Goal: Transaction & Acquisition: Subscribe to service/newsletter

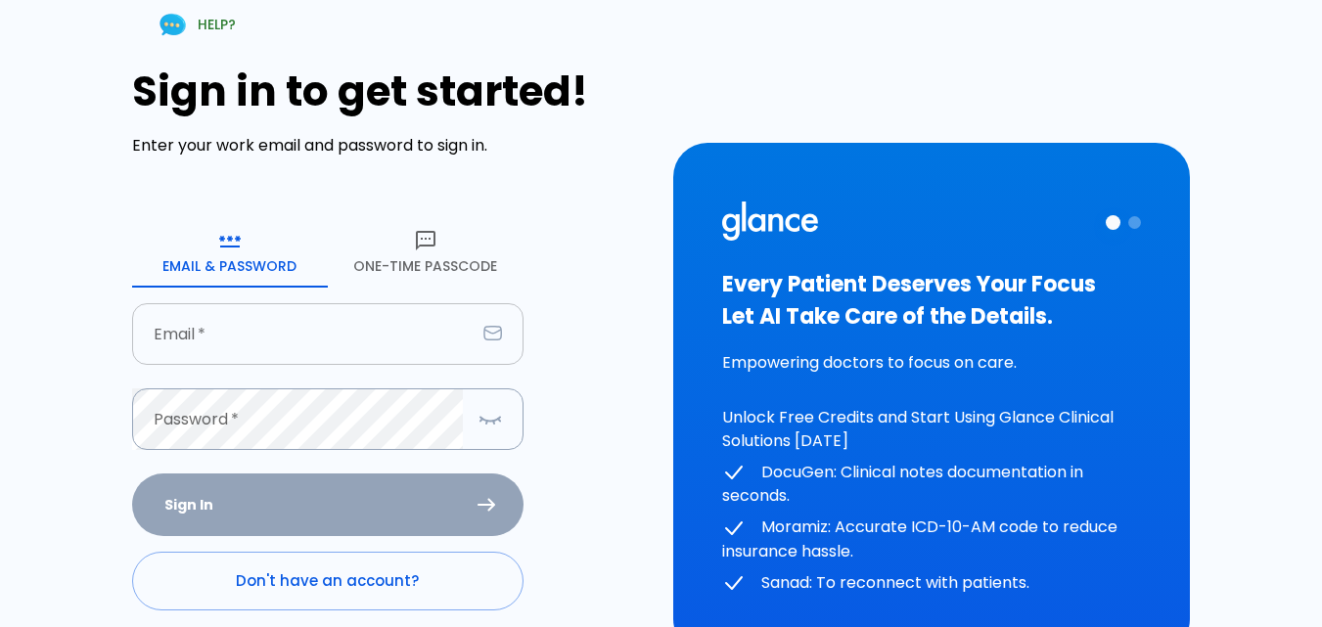
click at [235, 333] on input "Email   *" at bounding box center [303, 334] width 343 height 62
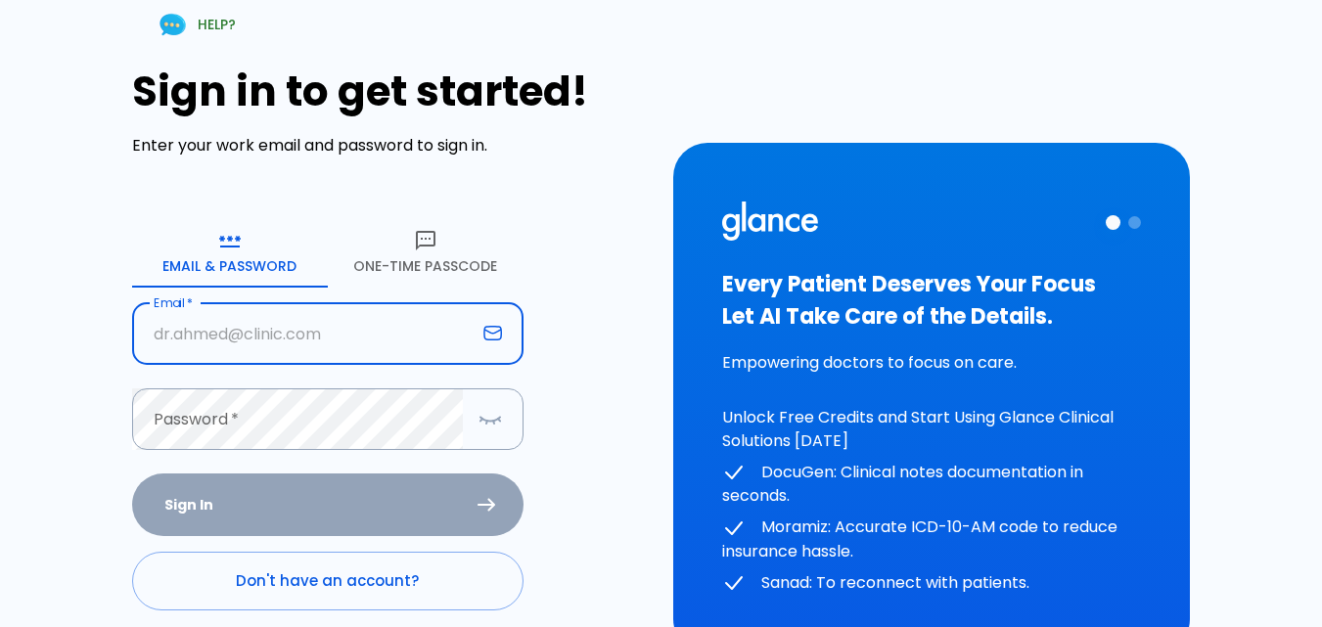
click at [235, 334] on input "Email   *" at bounding box center [303, 334] width 343 height 62
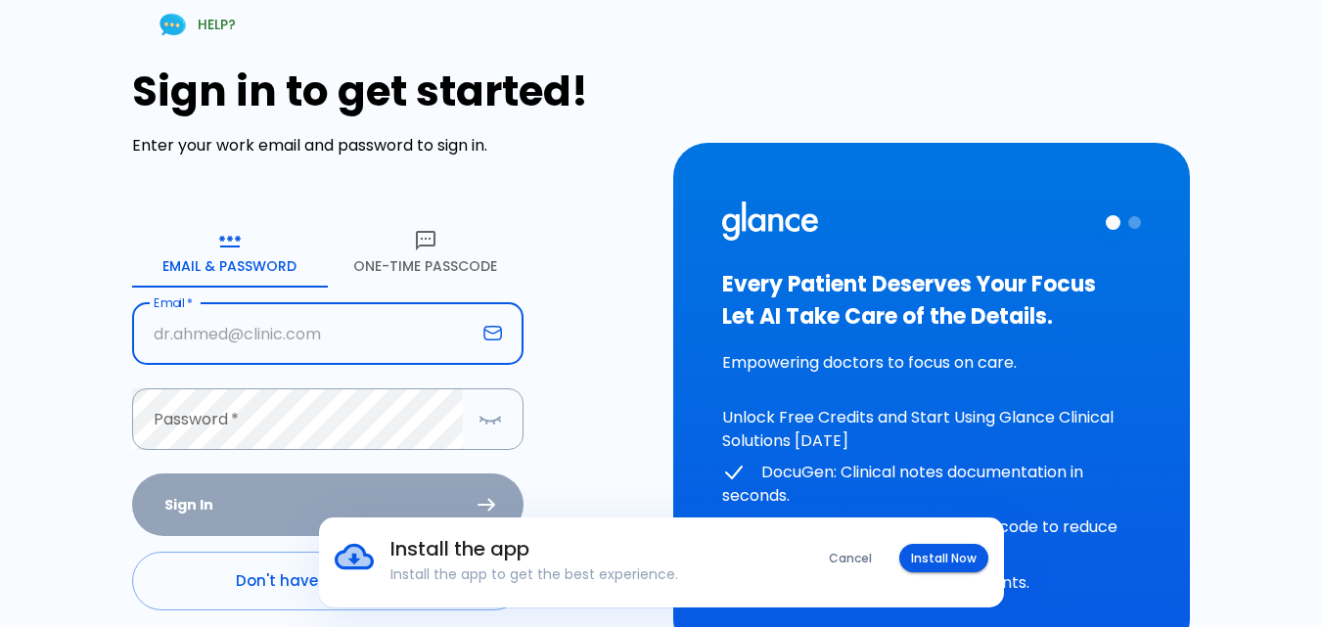
click at [297, 348] on input "Email   *" at bounding box center [303, 334] width 343 height 62
click at [276, 327] on input "Email   *" at bounding box center [303, 334] width 343 height 62
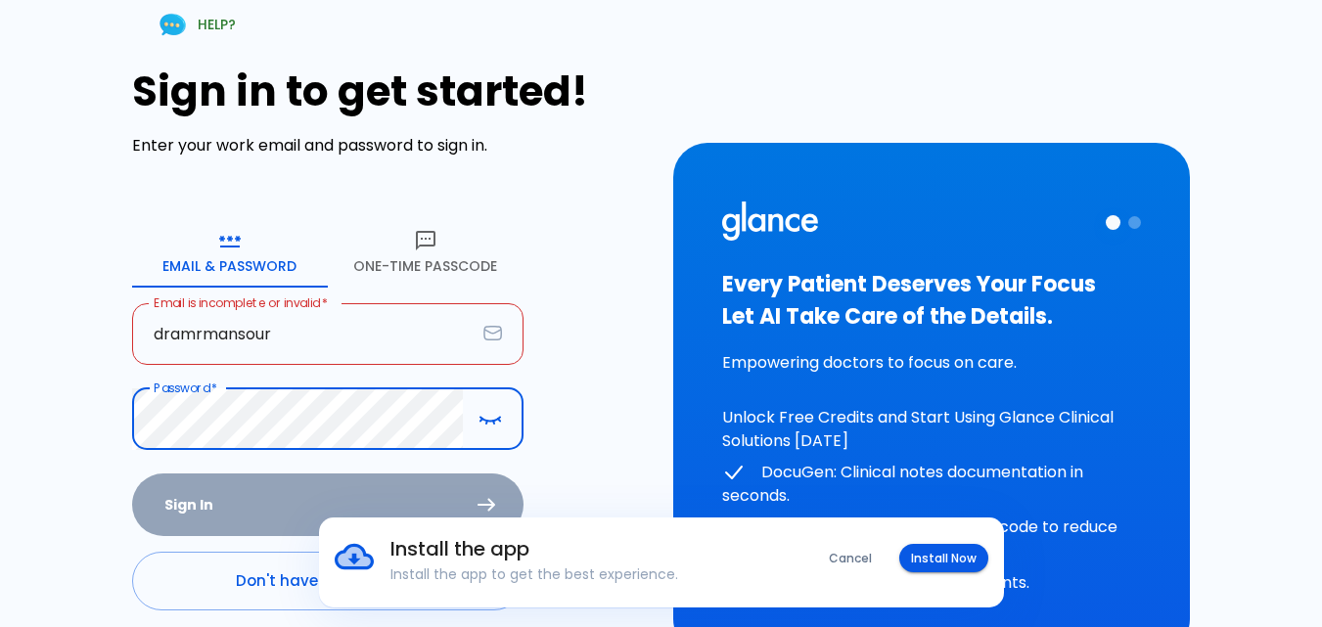
click at [276, 327] on input "dramrmansour" at bounding box center [303, 334] width 343 height 62
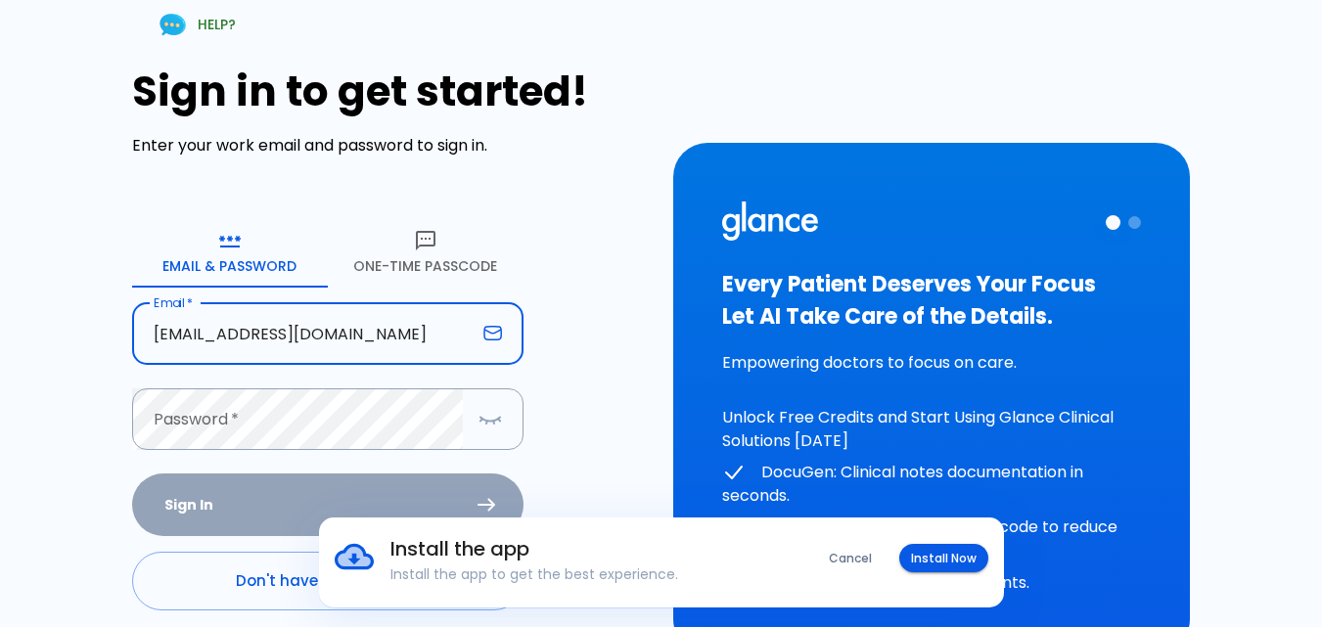
type input "[EMAIL_ADDRESS][DOMAIN_NAME]"
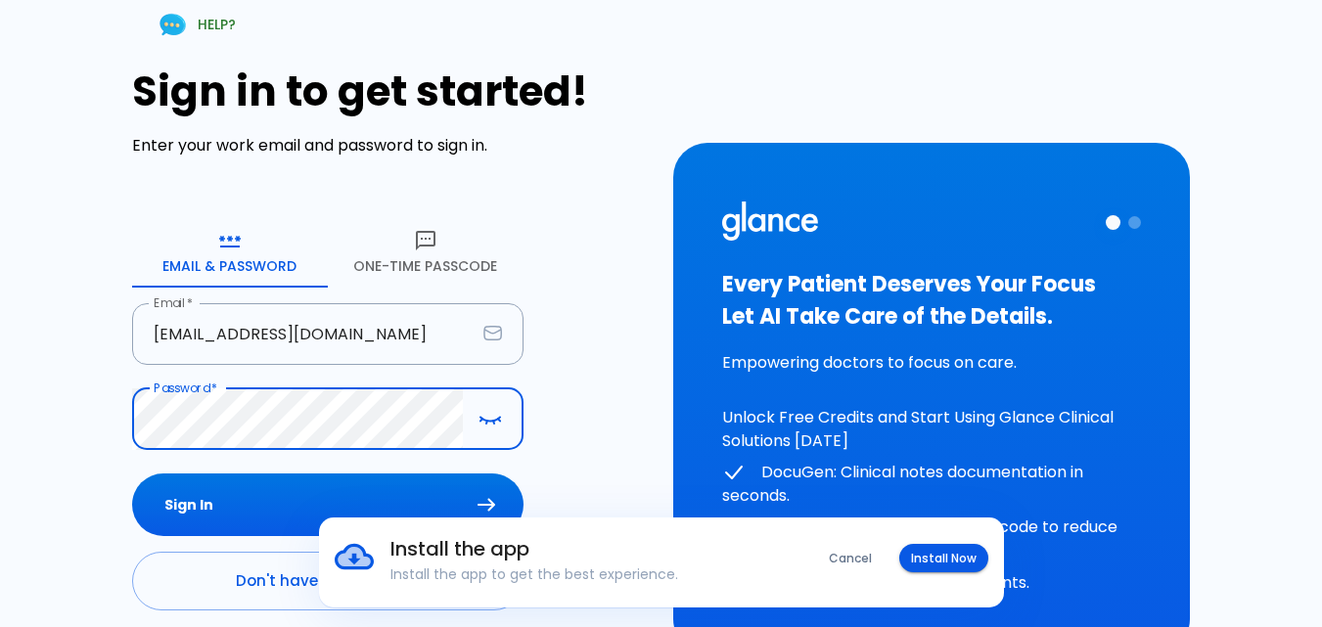
click at [132, 474] on button "Sign In" at bounding box center [327, 506] width 391 height 64
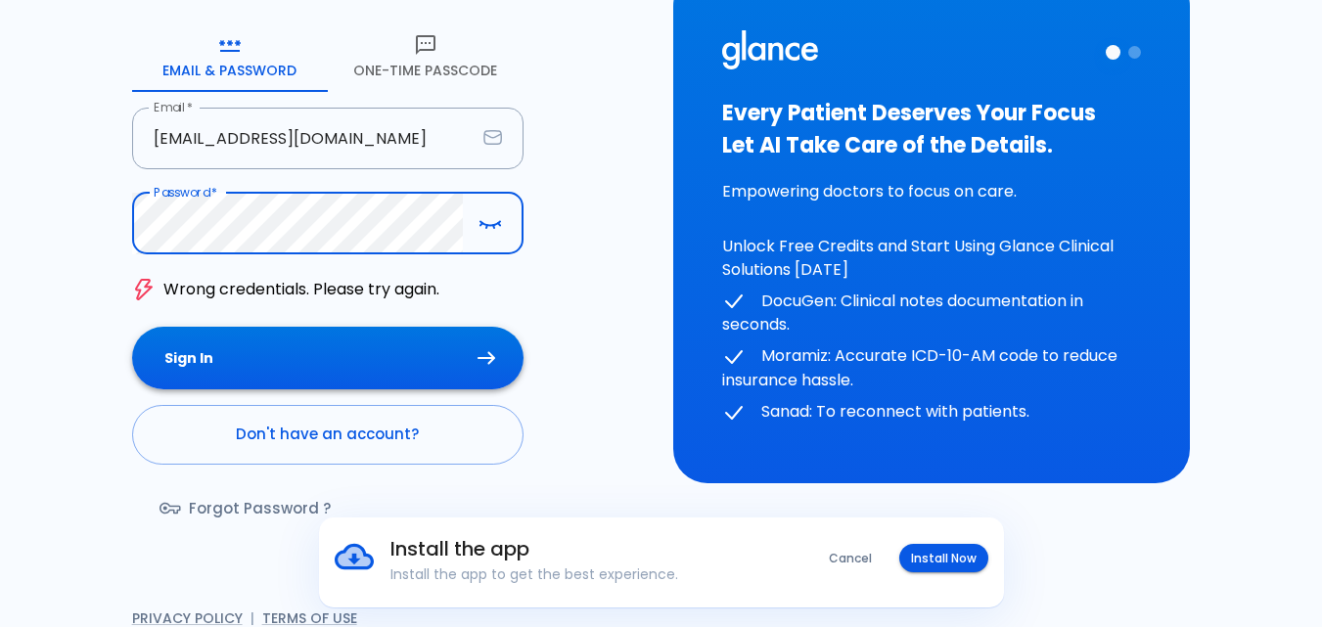
click at [363, 366] on button "Sign In" at bounding box center [327, 359] width 391 height 64
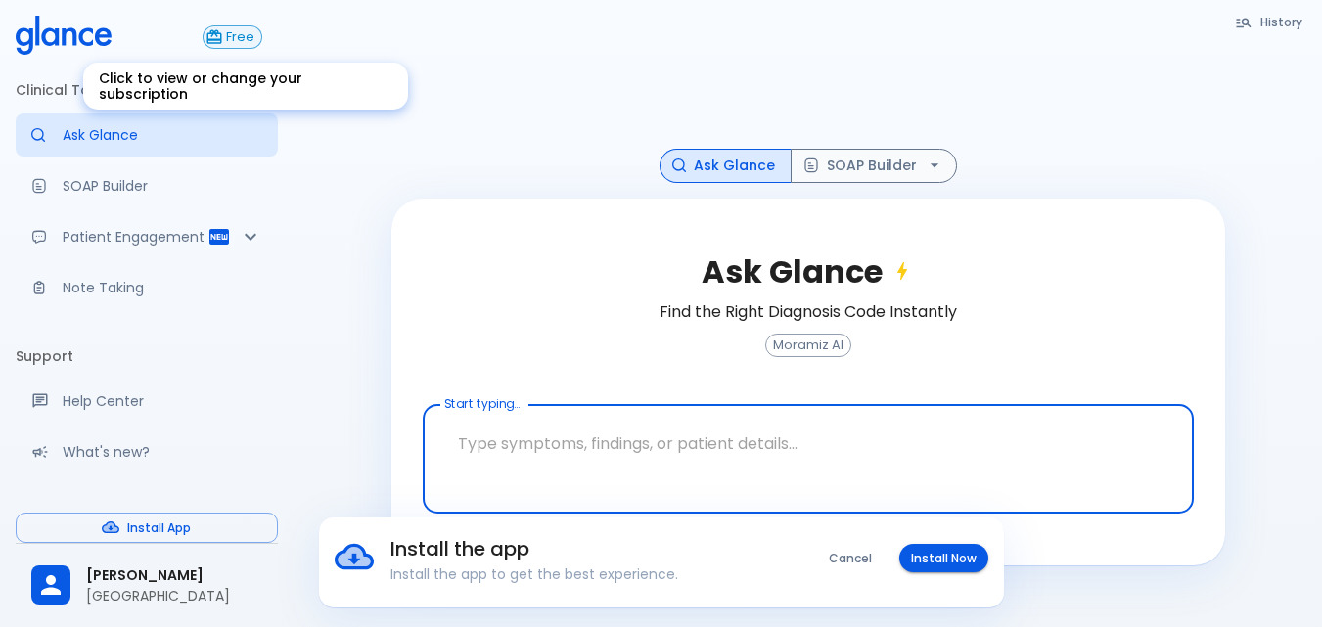
click at [230, 39] on span "Free" at bounding box center [240, 37] width 42 height 15
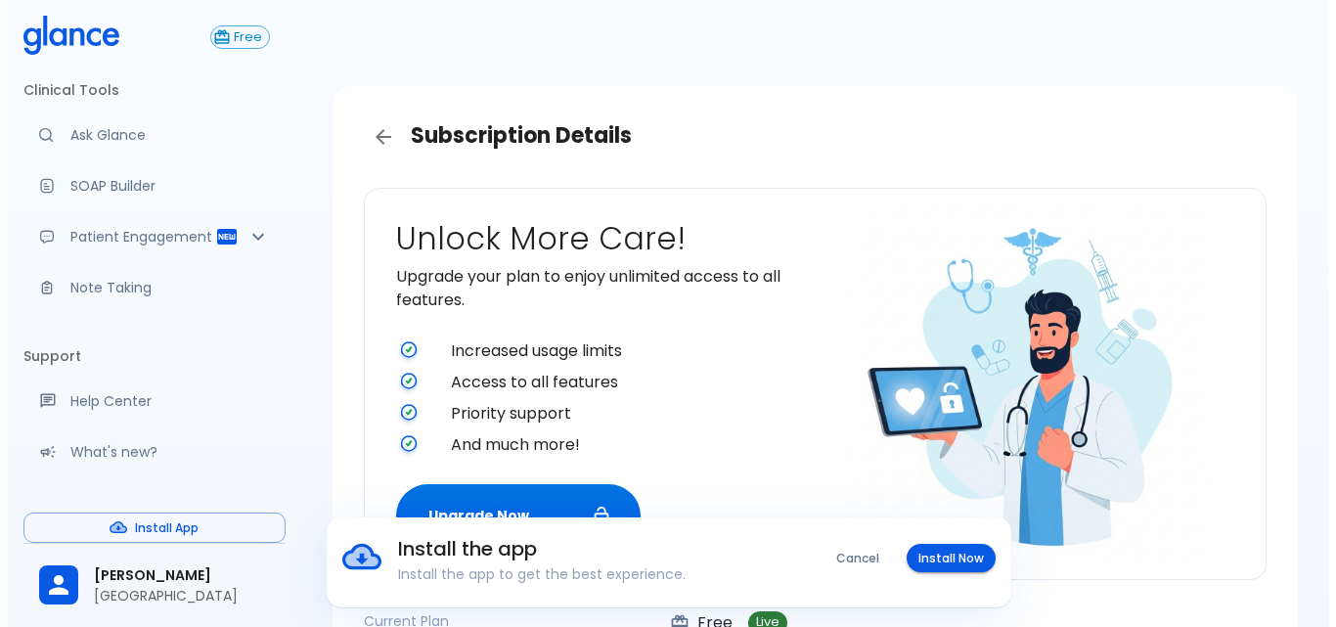
scroll to position [98, 0]
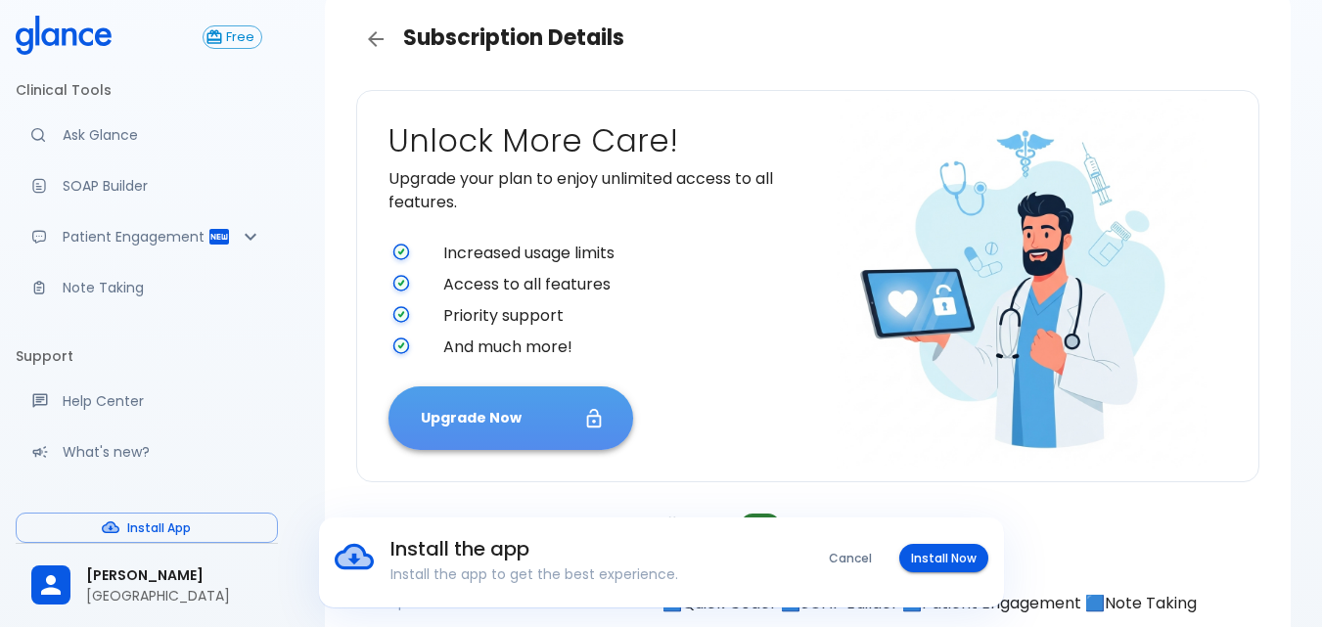
click at [501, 433] on button "Upgrade Now" at bounding box center [510, 418] width 245 height 64
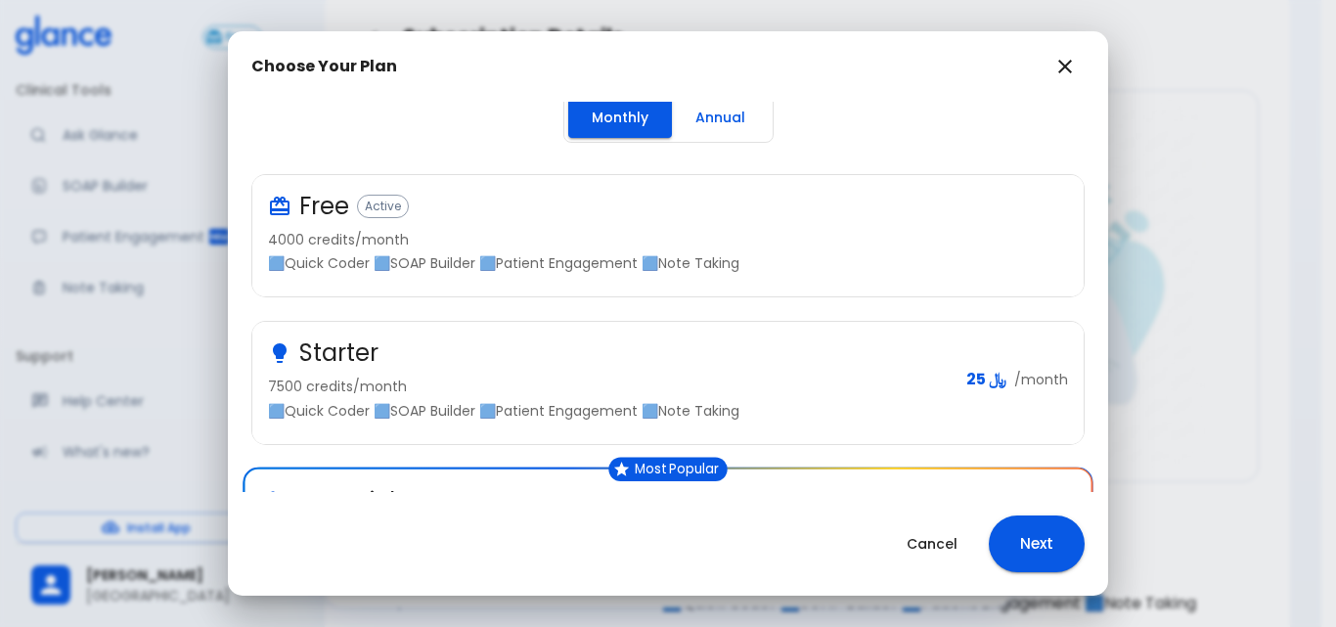
scroll to position [0, 0]
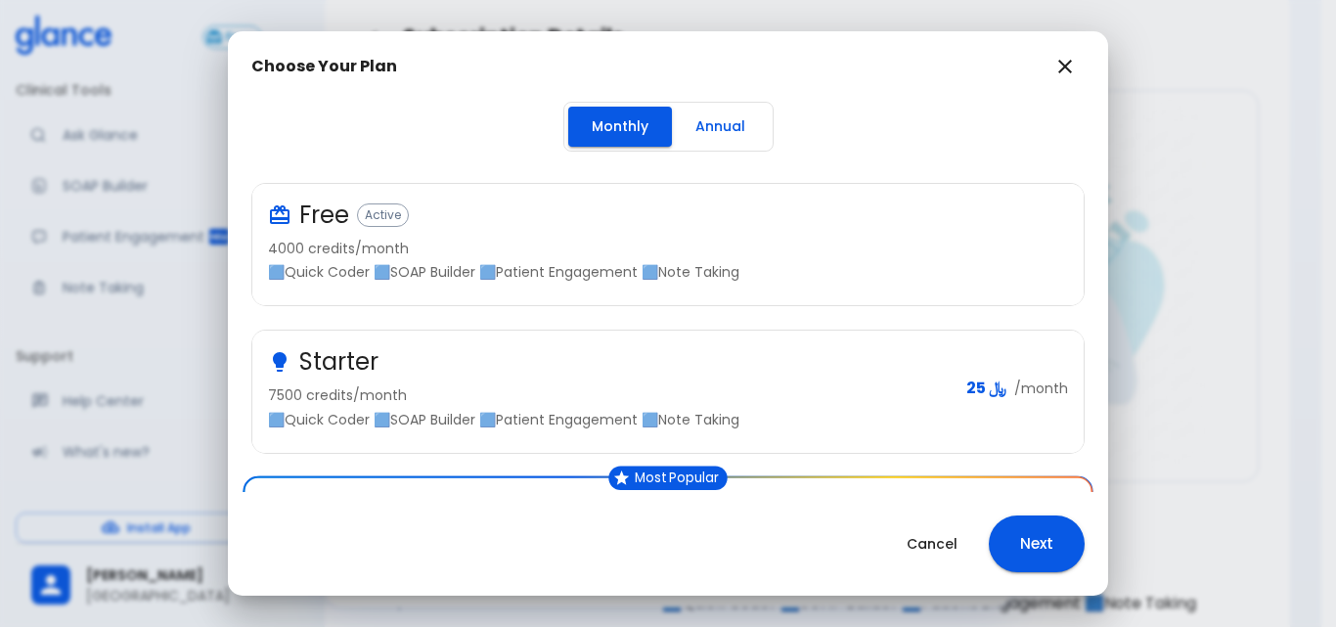
click at [711, 118] on button "Annual" at bounding box center [720, 127] width 97 height 40
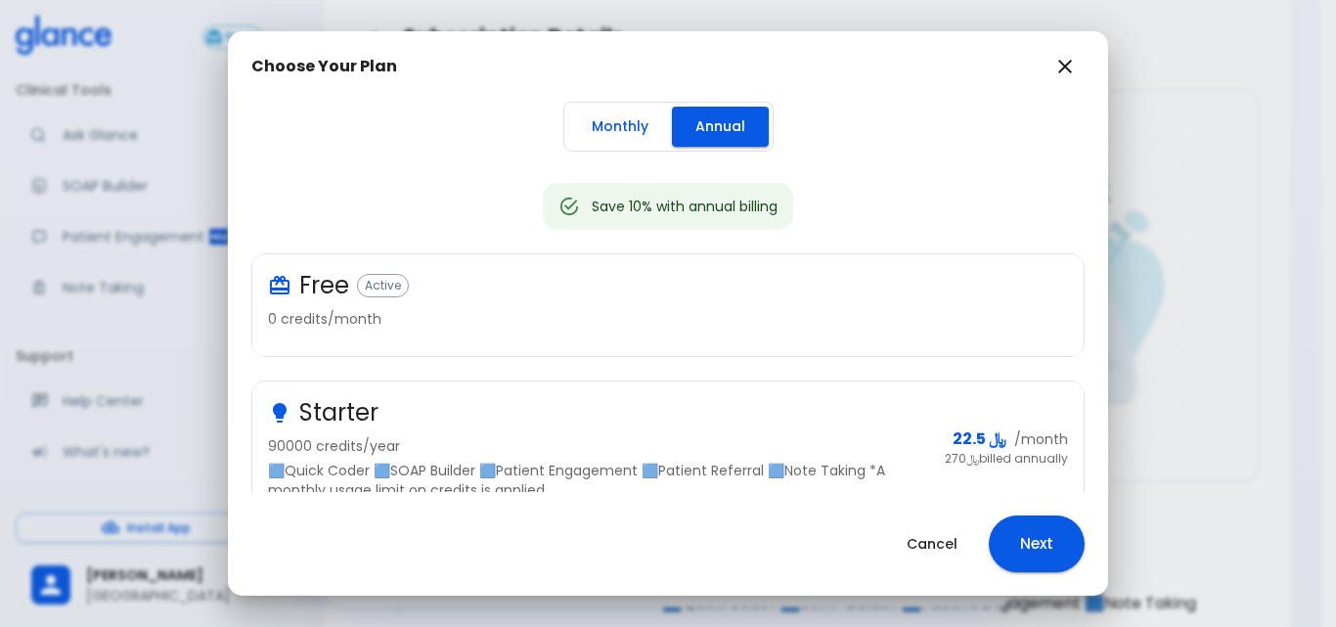
click at [626, 123] on button "Monthly" at bounding box center [620, 127] width 104 height 40
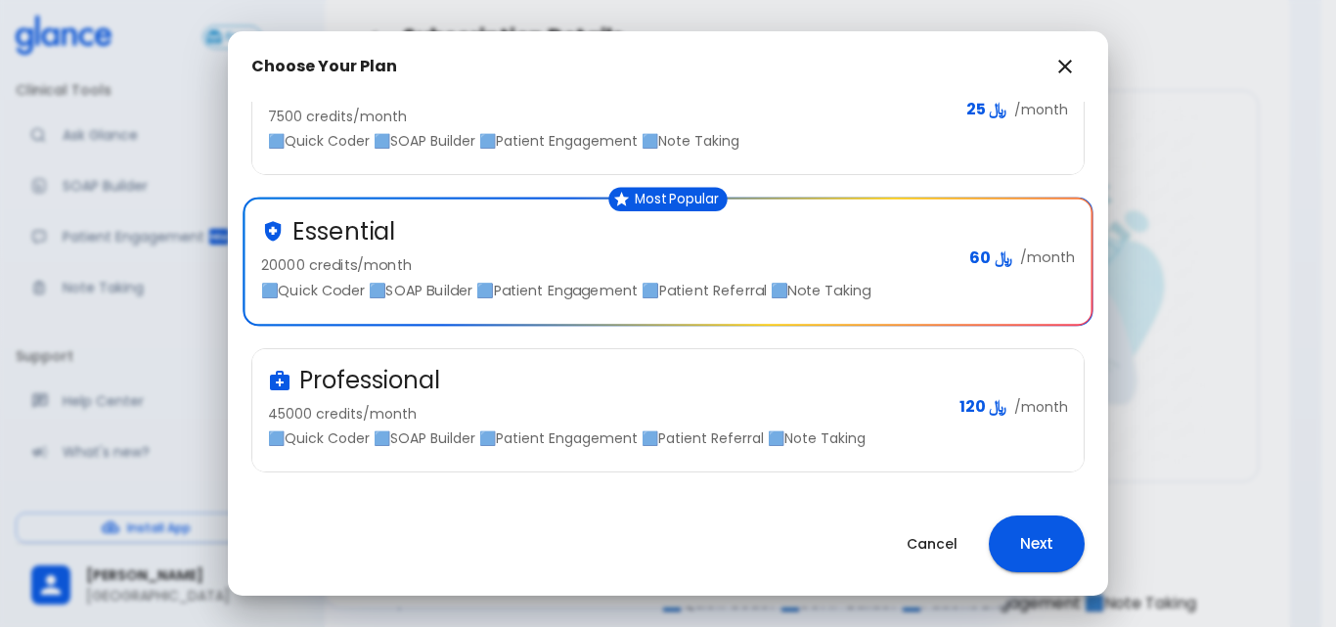
click at [794, 402] on div "Professional 45000 credits/month 🟦Quick Coder 🟦SOAP Builder 🟦Patient Engagement…" at bounding box center [606, 406] width 676 height 83
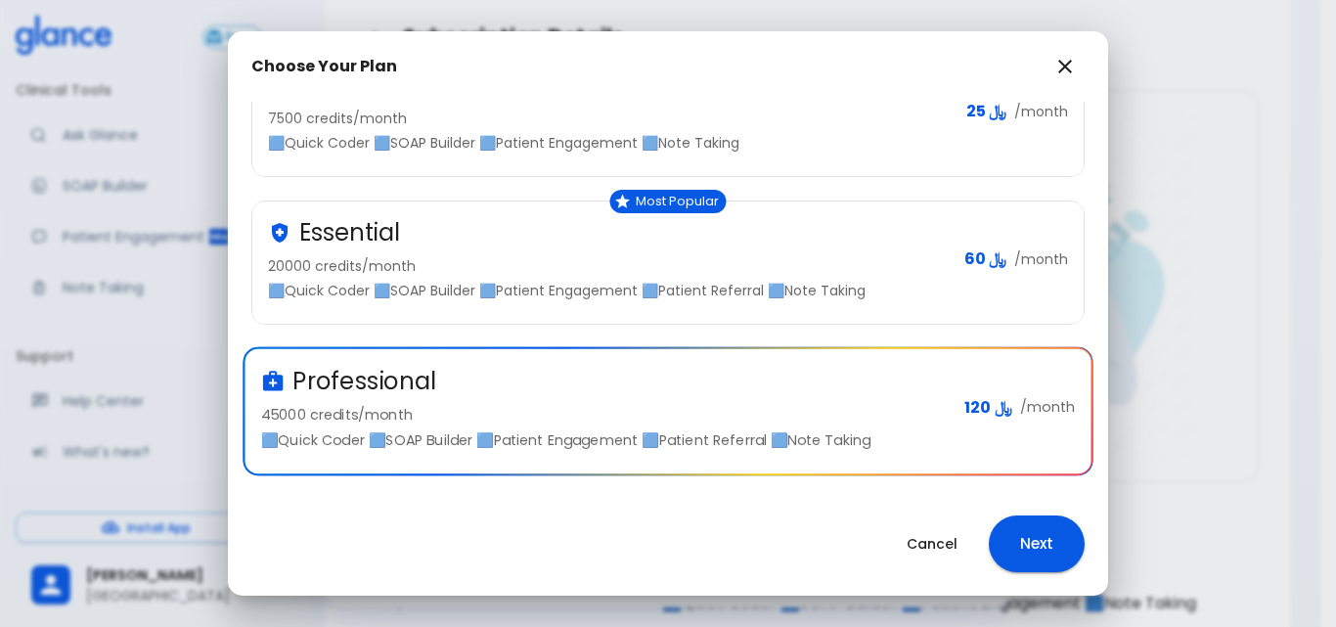
scroll to position [279, 0]
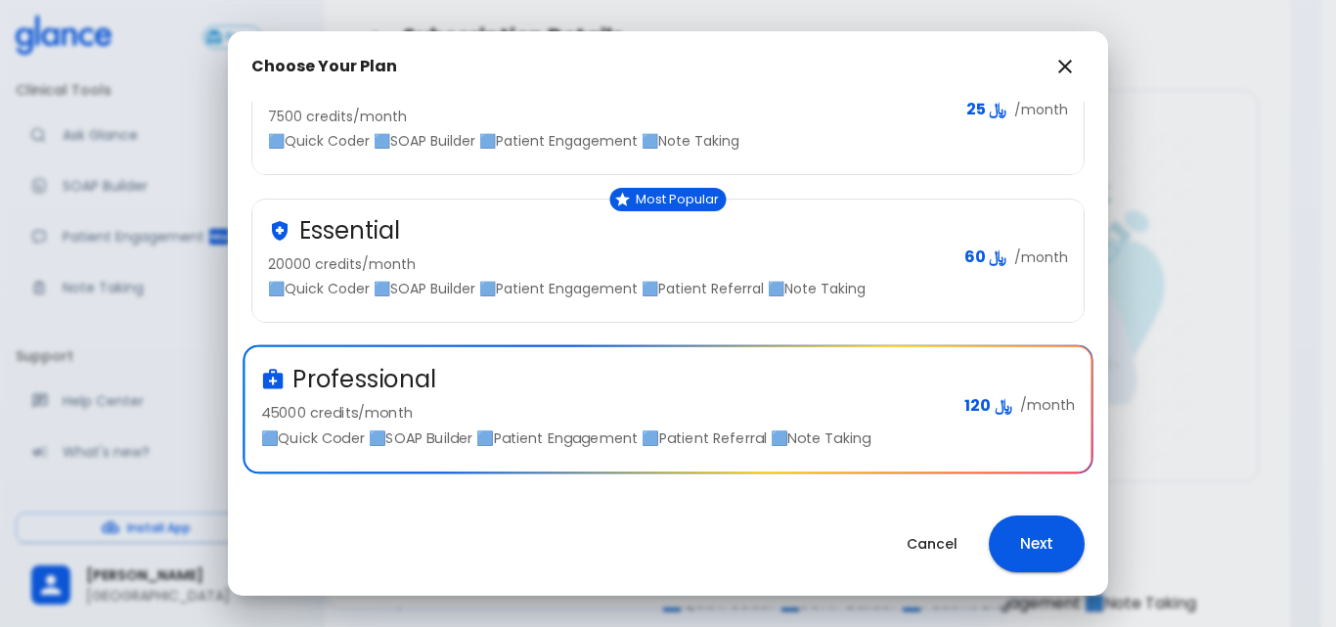
click at [1017, 537] on button "Next" at bounding box center [1037, 544] width 96 height 57
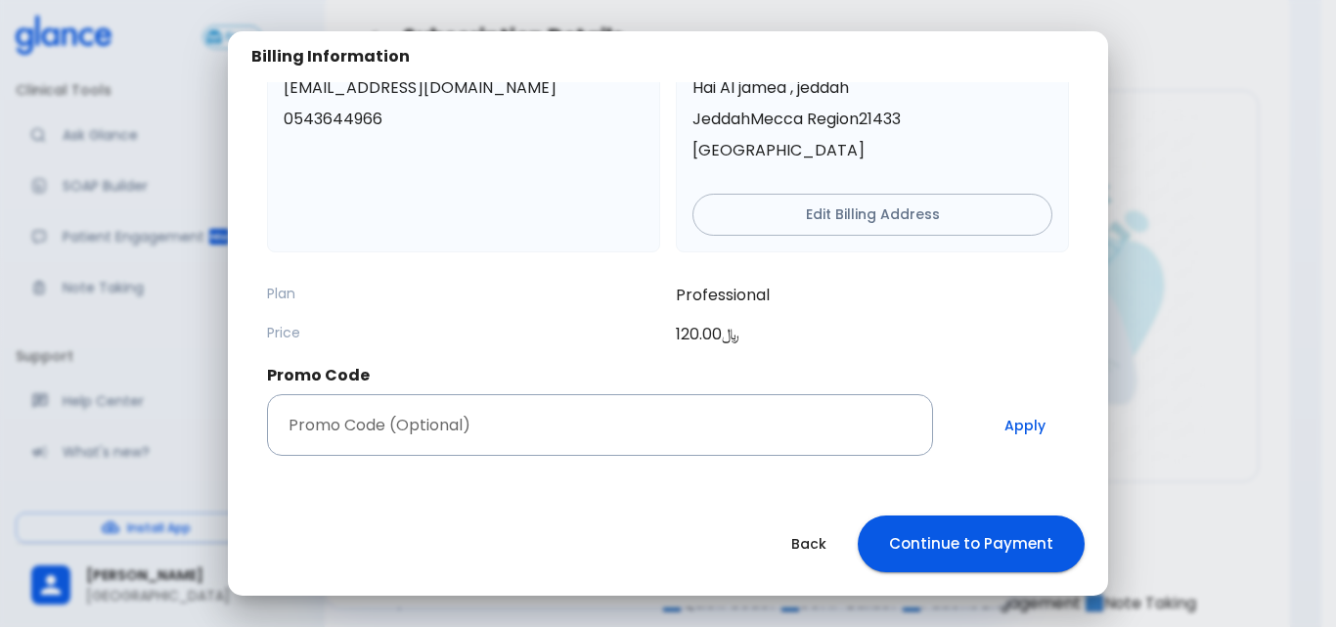
scroll to position [102, 0]
click at [499, 412] on input "Promo Code (Optional)" at bounding box center [600, 425] width 666 height 62
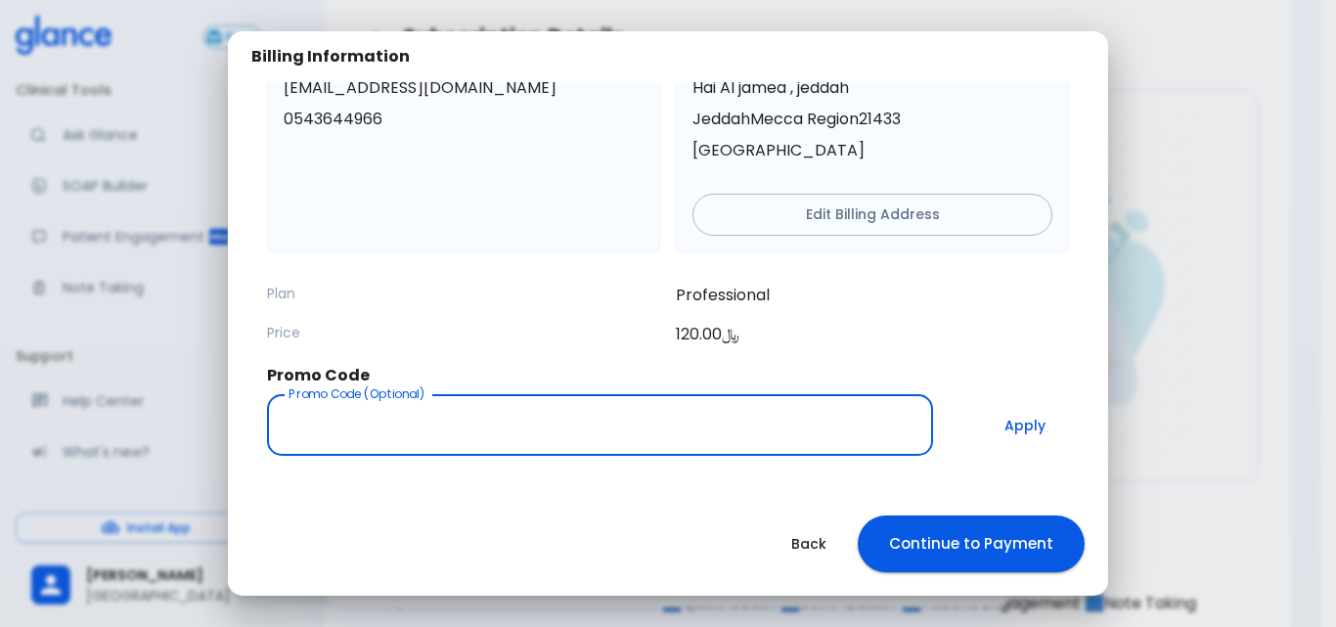
paste input "Monthlypro95"
type input "Monthlypro95"
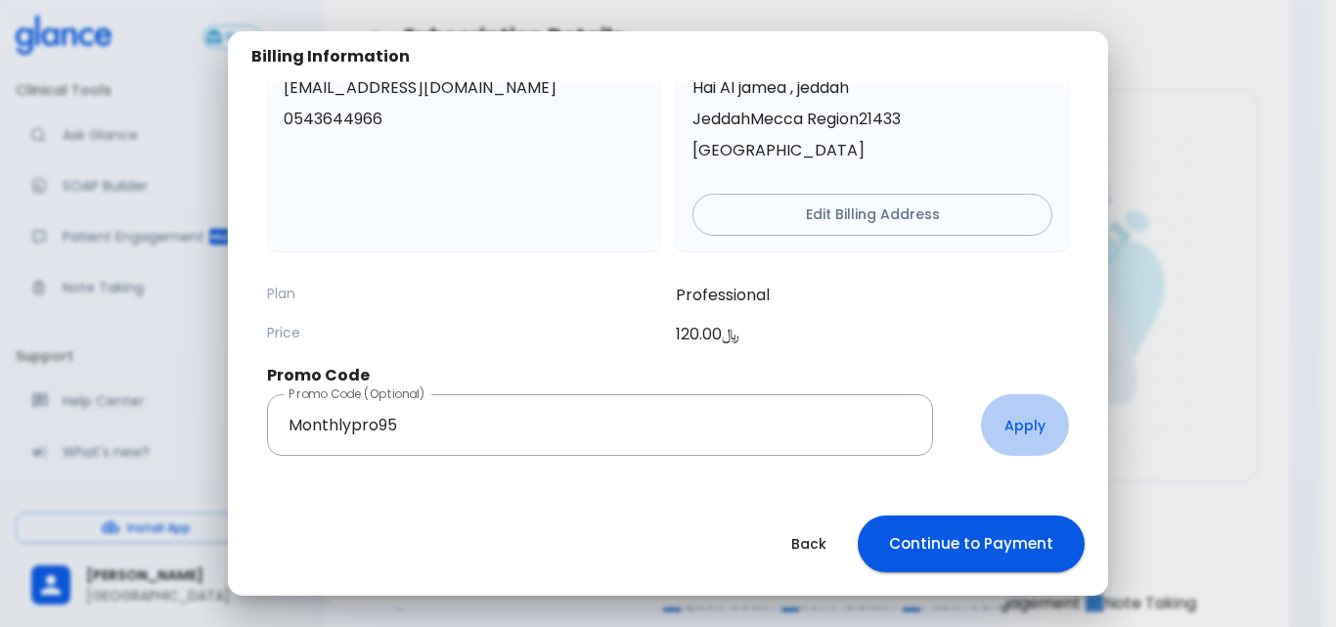
click at [1020, 423] on button "Apply" at bounding box center [1025, 425] width 88 height 62
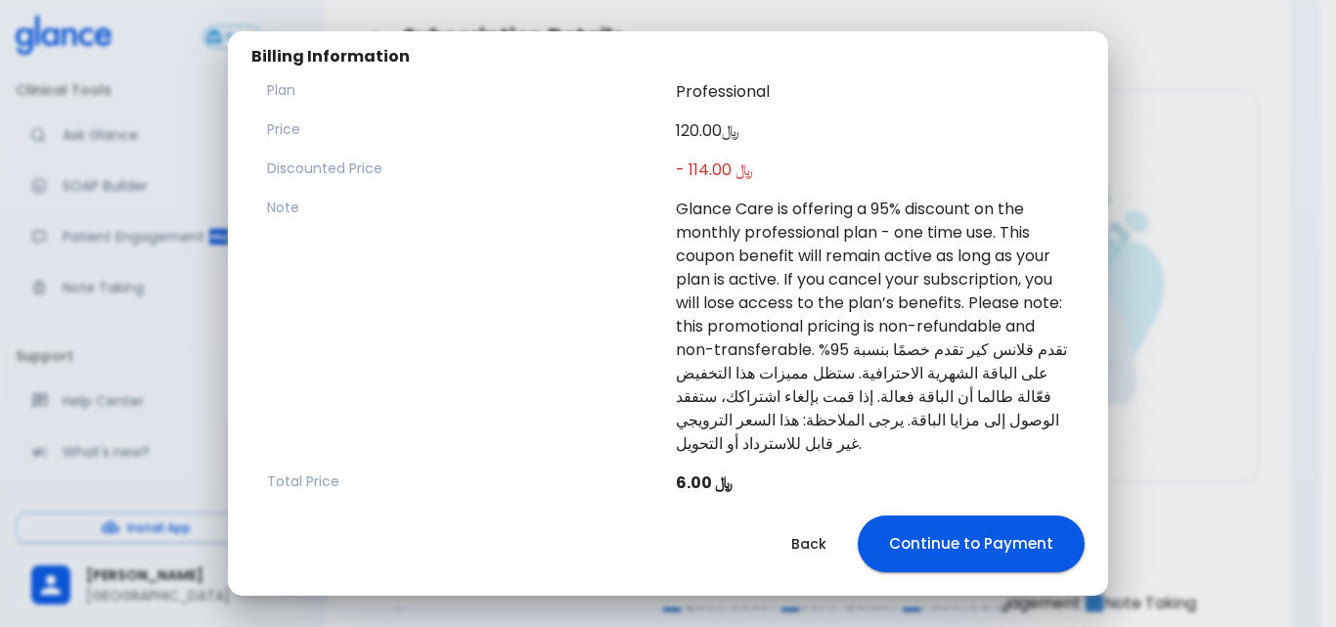
scroll to position [430, 0]
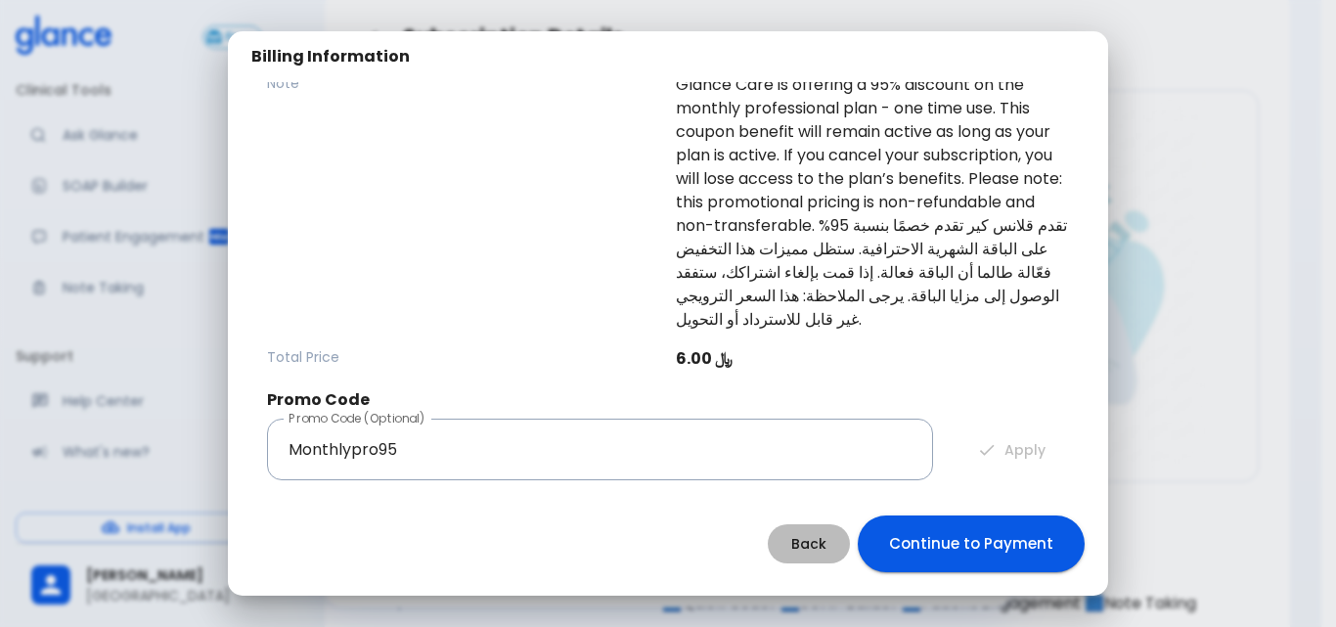
click at [822, 541] on button "Back" at bounding box center [809, 544] width 82 height 40
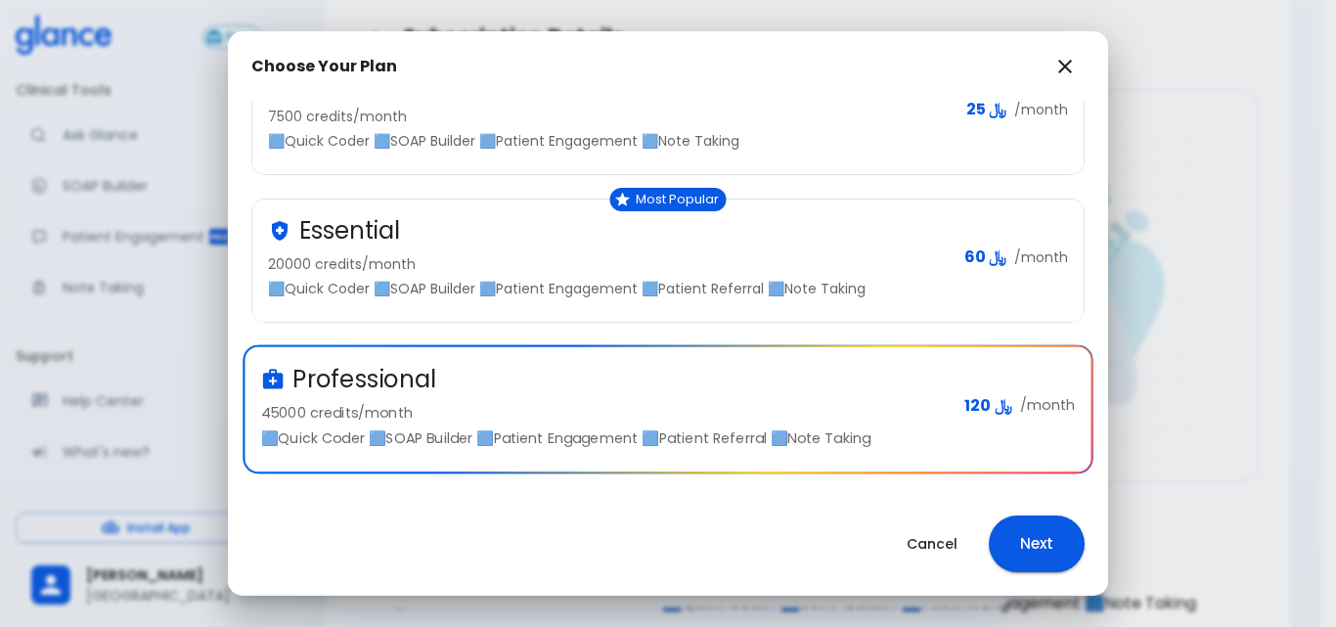
click at [932, 545] on button "Cancel" at bounding box center [932, 544] width 98 height 40
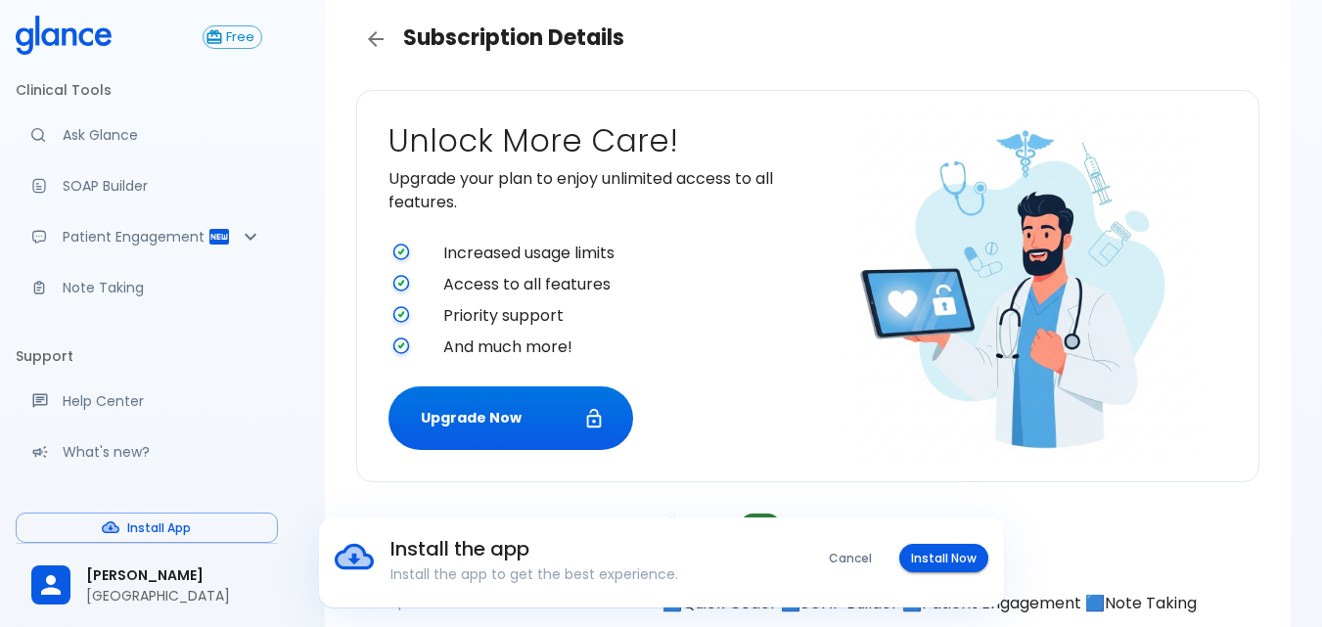
scroll to position [0, 0]
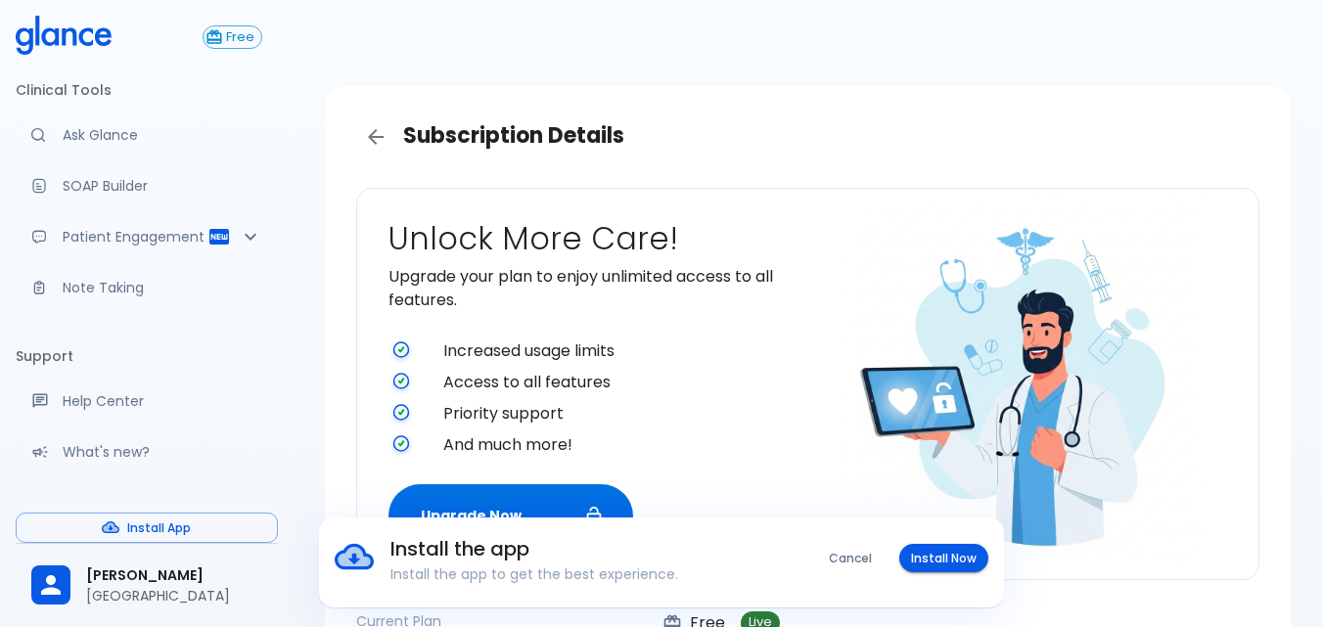
click at [110, 132] on p "Ask Glance" at bounding box center [163, 135] width 200 height 20
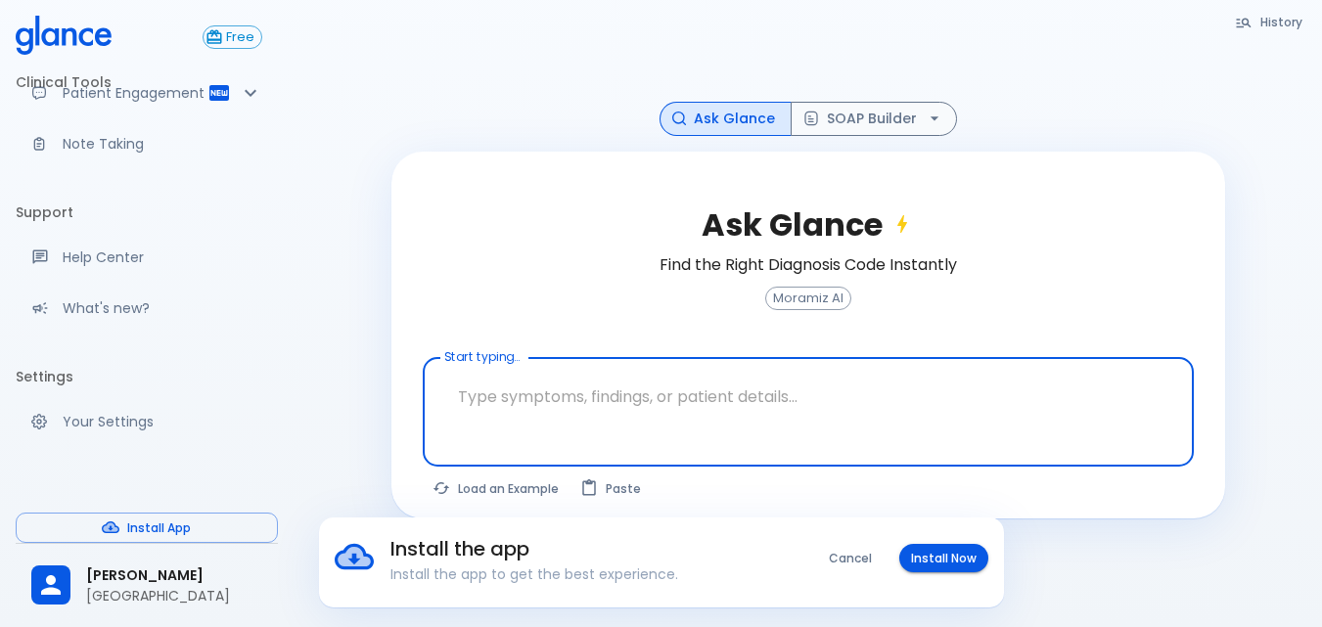
scroll to position [163, 0]
click at [840, 111] on button "SOAP Builder" at bounding box center [874, 119] width 166 height 34
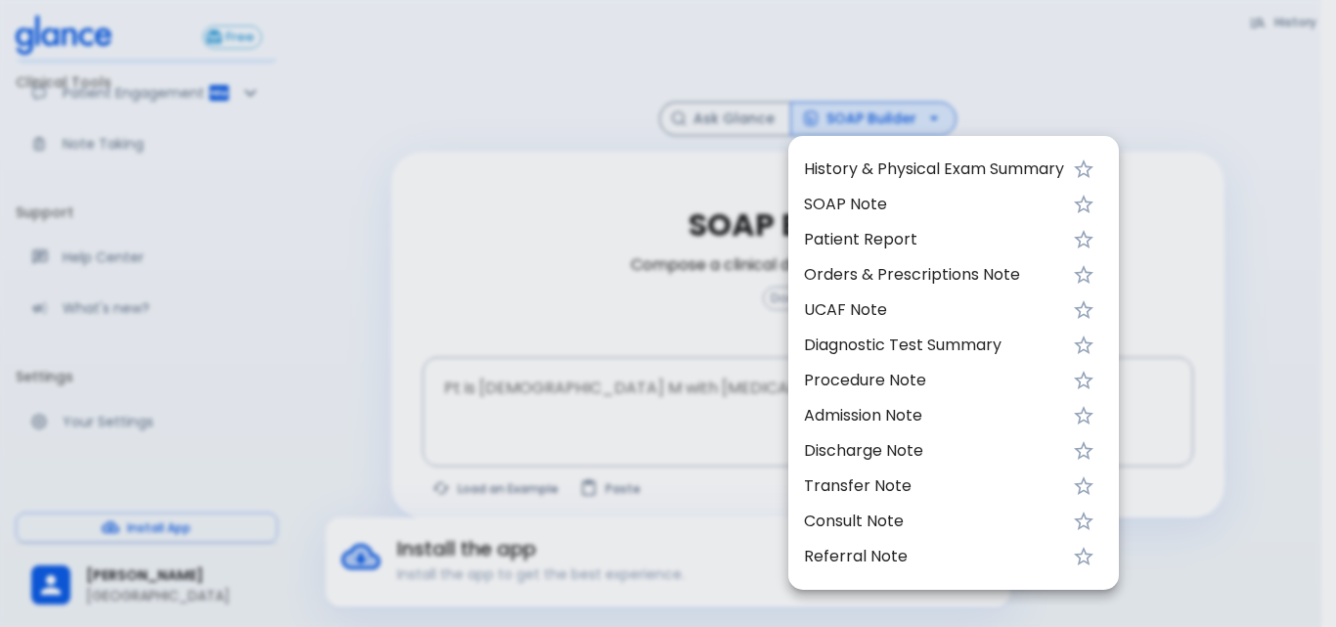
click at [730, 126] on div at bounding box center [668, 313] width 1336 height 627
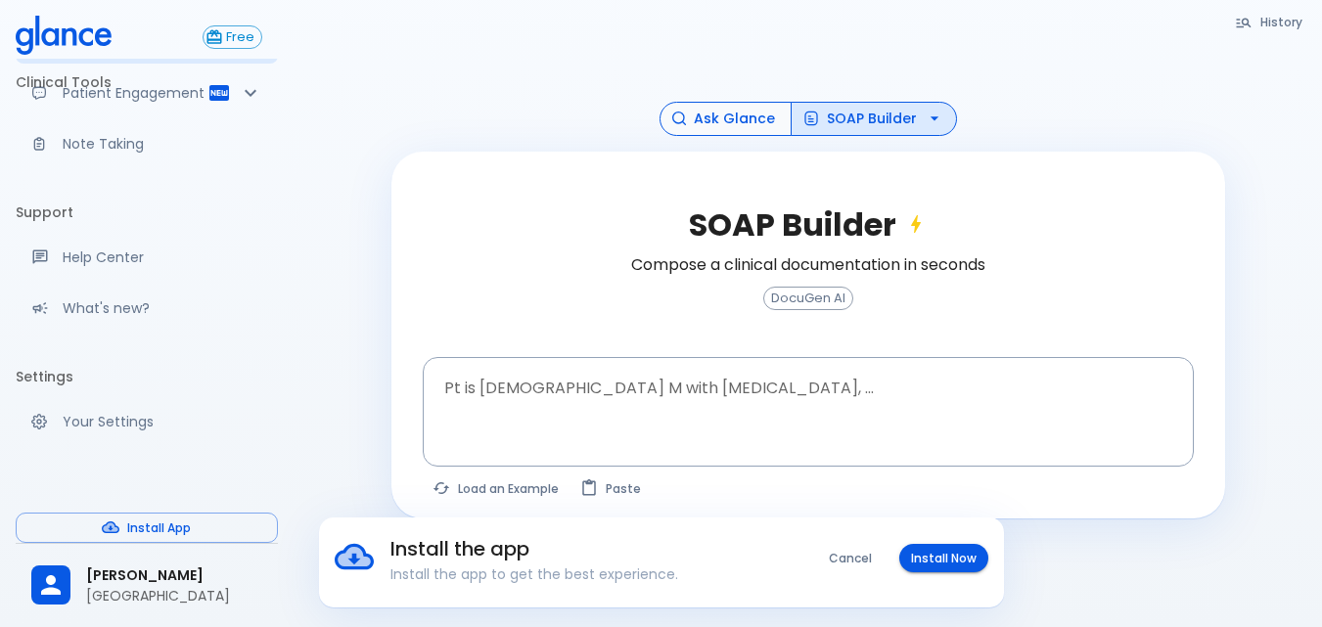
click at [726, 120] on button "Ask Glance" at bounding box center [725, 119] width 132 height 34
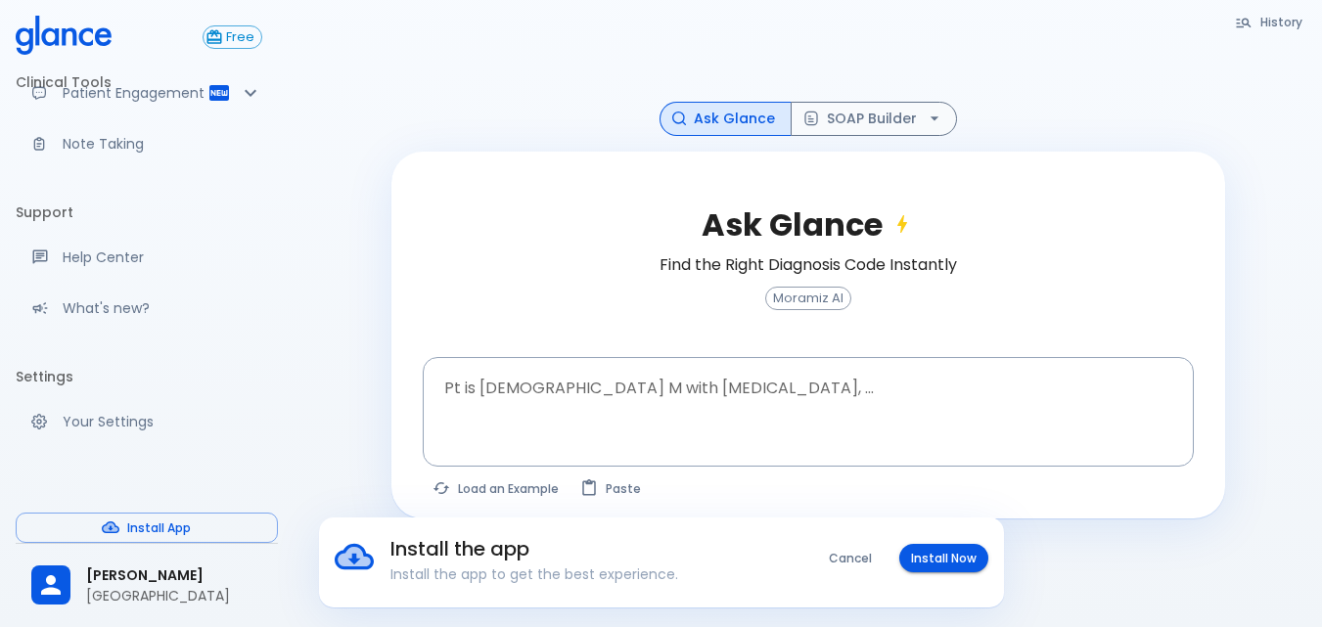
click at [583, 161] on div "Ask Glance Find the Right Diagnosis Code Instantly Moramiz AI Pt is [DEMOGRAPHI…" at bounding box center [808, 335] width 834 height 367
